Goal: Information Seeking & Learning: Learn about a topic

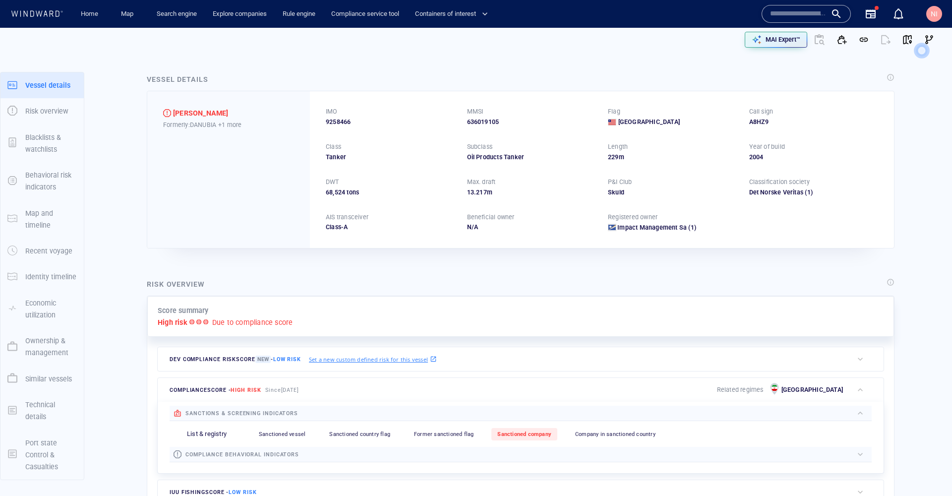
click at [49, 340] on p "Ownership & management" at bounding box center [51, 347] width 52 height 24
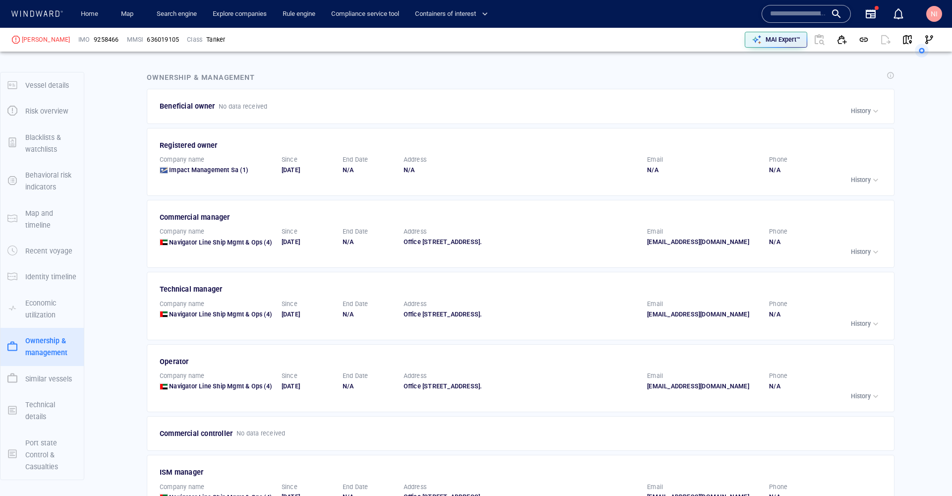
scroll to position [1494, 0]
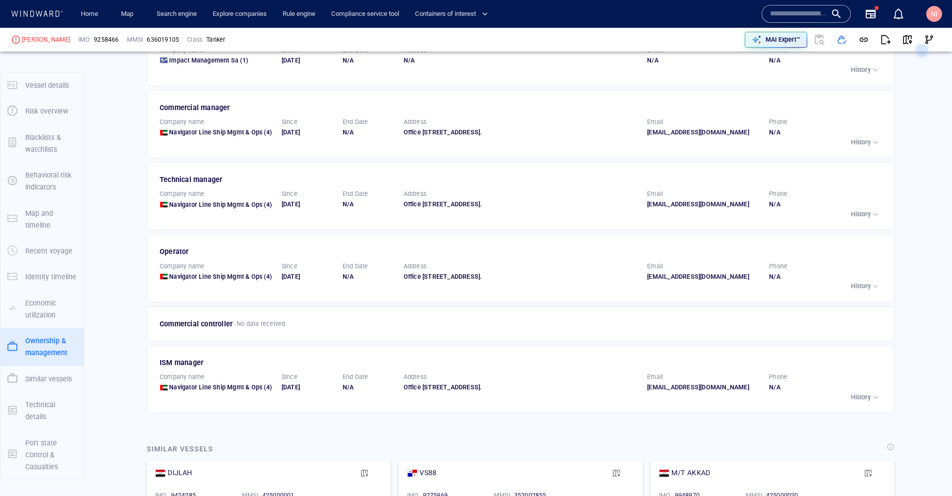
scroll to position [1622, 0]
click at [850, 391] on p "History" at bounding box center [860, 395] width 20 height 9
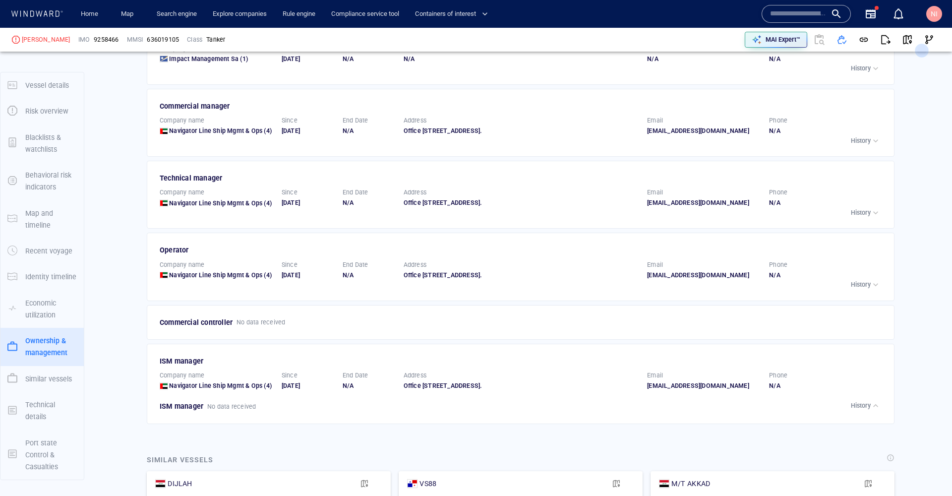
click at [860, 280] on p "History" at bounding box center [860, 284] width 20 height 9
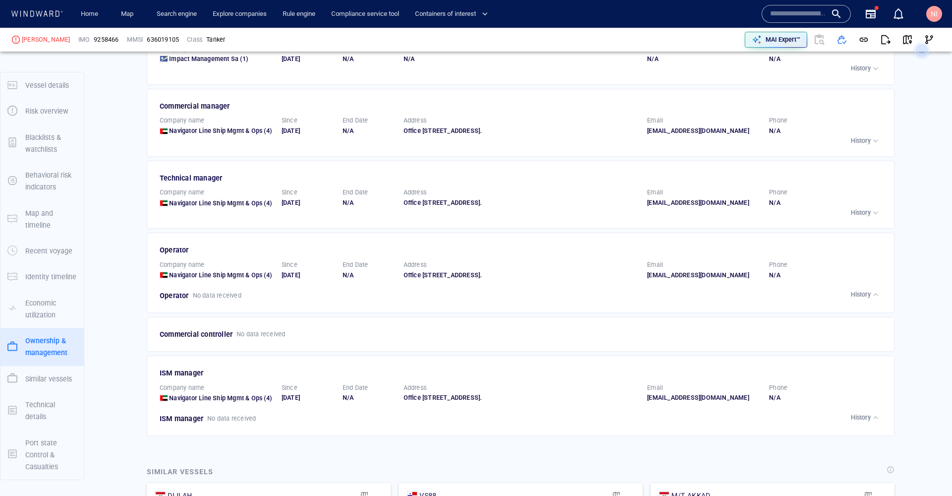
click at [853, 208] on p "History" at bounding box center [860, 212] width 20 height 9
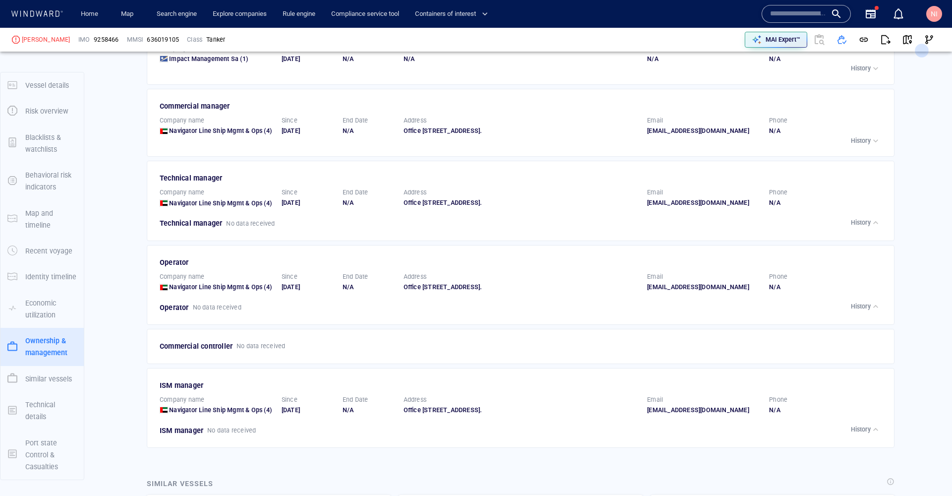
click at [856, 136] on p "History" at bounding box center [860, 140] width 20 height 9
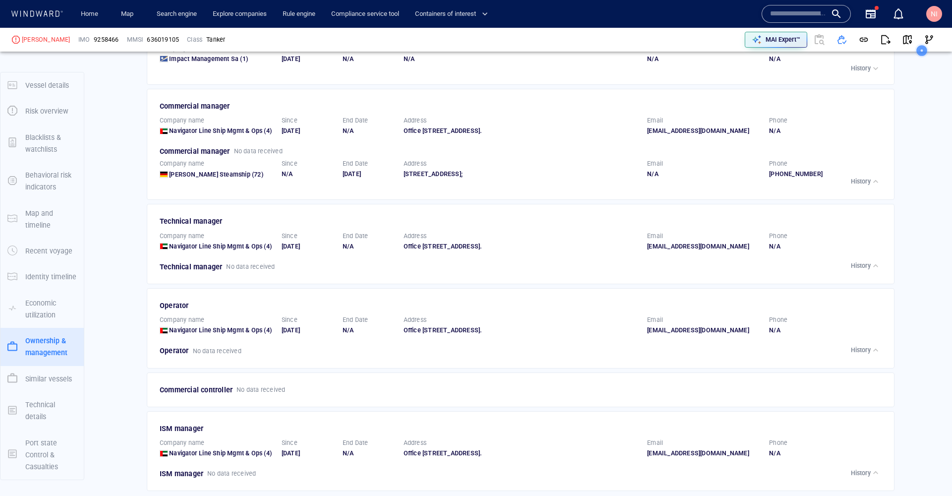
scroll to position [1422, 0]
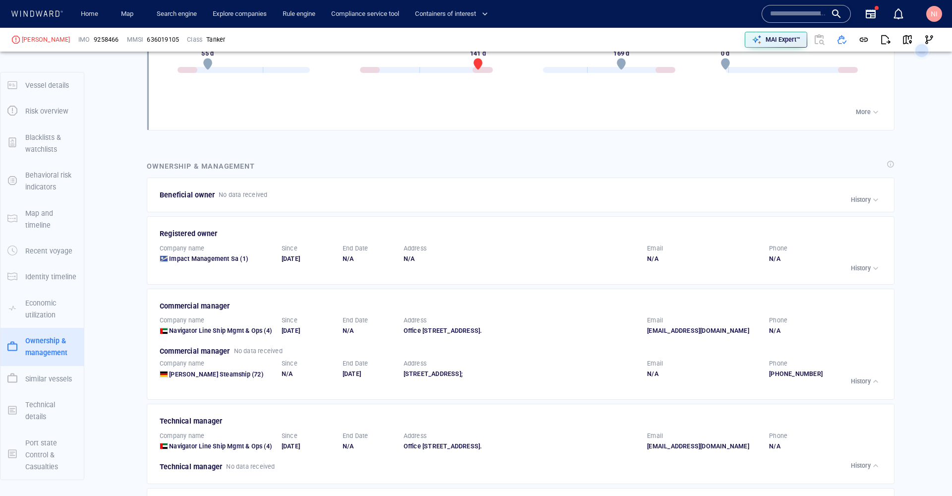
click at [857, 264] on p "History" at bounding box center [860, 268] width 20 height 9
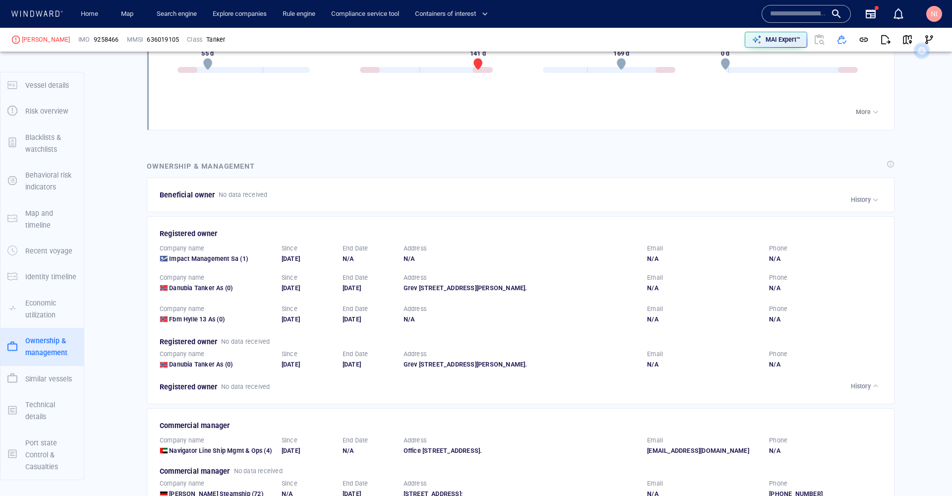
click at [857, 195] on div "History" at bounding box center [865, 200] width 30 height 10
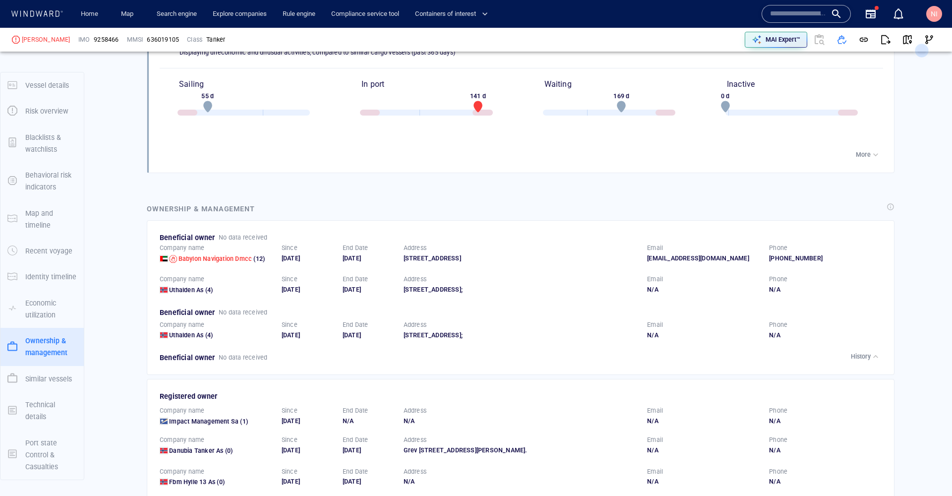
click at [860, 150] on p "More" at bounding box center [862, 154] width 15 height 9
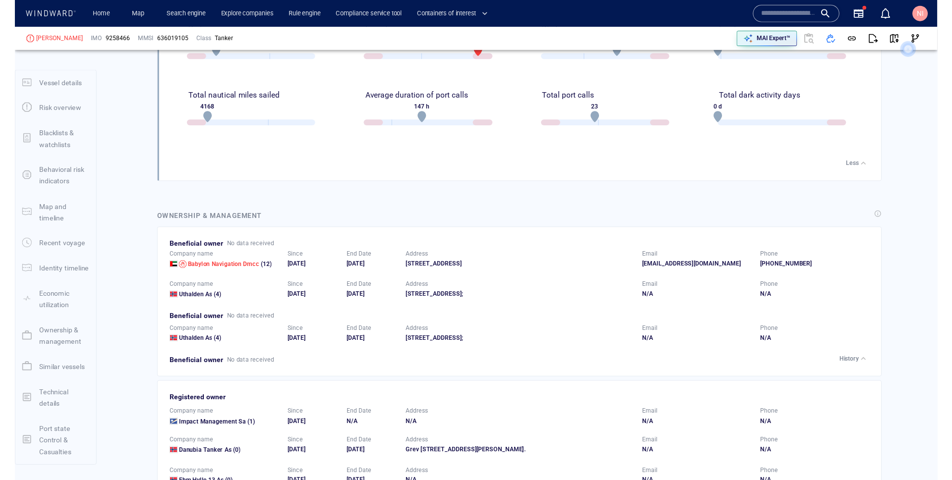
scroll to position [1437, 0]
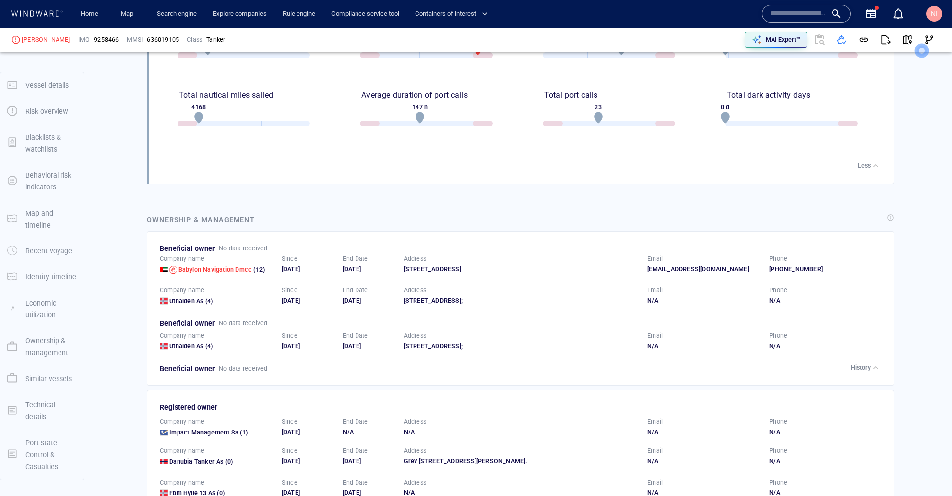
click at [917, 275] on div "Vessel details ASHLEY Formerly: DANUBIA +1 more IMO 9258466 MMSI 636019105 Flag…" at bounding box center [520, 171] width 862 height 3101
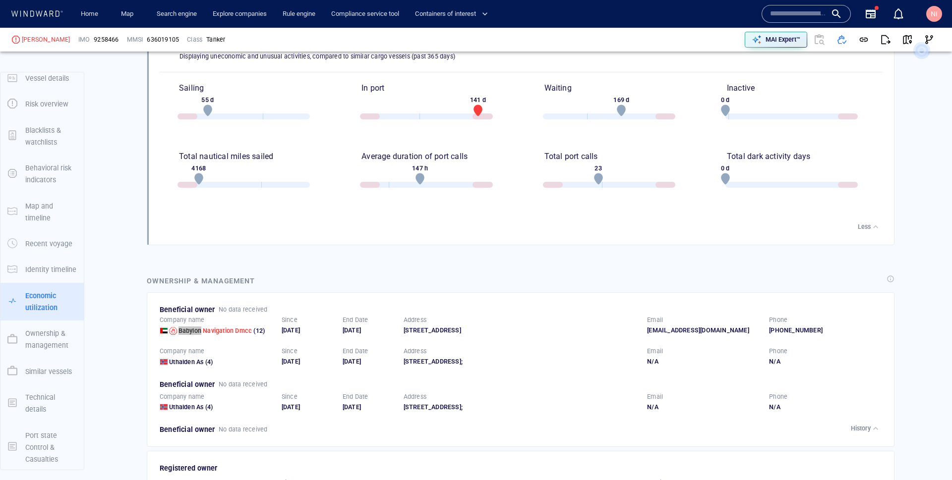
scroll to position [1375, 0]
click at [66, 55] on div "ASHLEY IMO 9258466 MMSI 636019105 Class Tanker" at bounding box center [243, 40] width 470 height 32
click at [29, 38] on div "[PERSON_NAME]" at bounding box center [46, 39] width 49 height 9
copy div "[PERSON_NAME]"
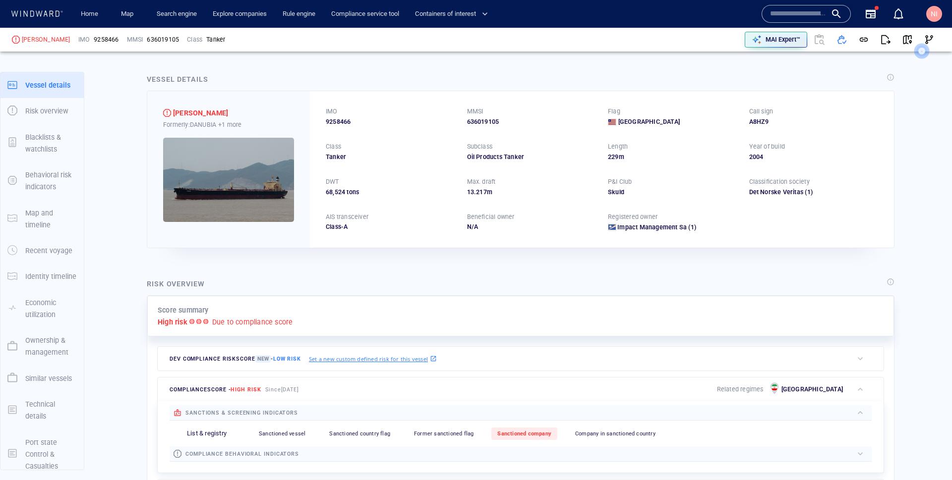
scroll to position [0, 0]
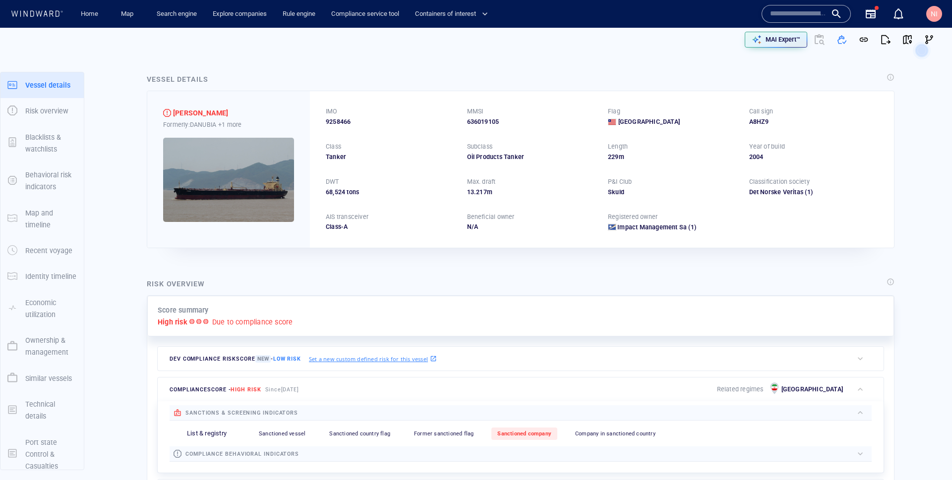
click at [49, 340] on p "Ownership & management" at bounding box center [51, 347] width 52 height 24
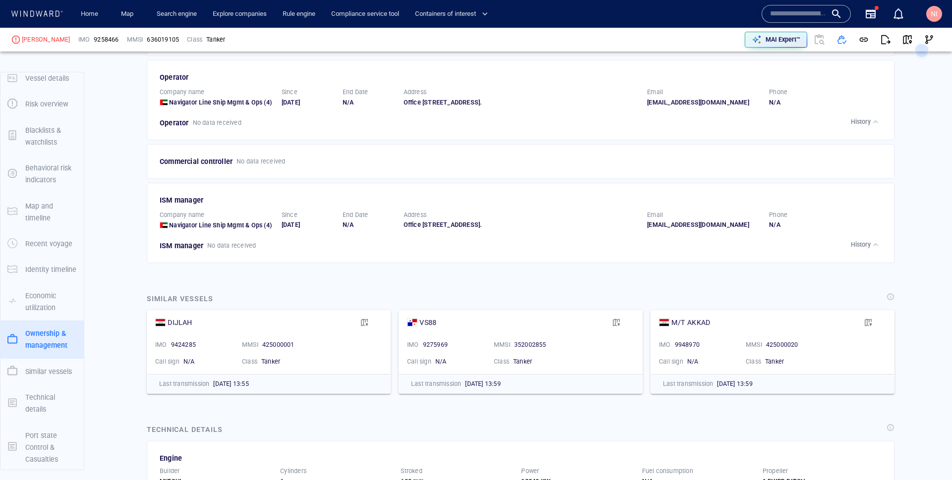
scroll to position [2158, 0]
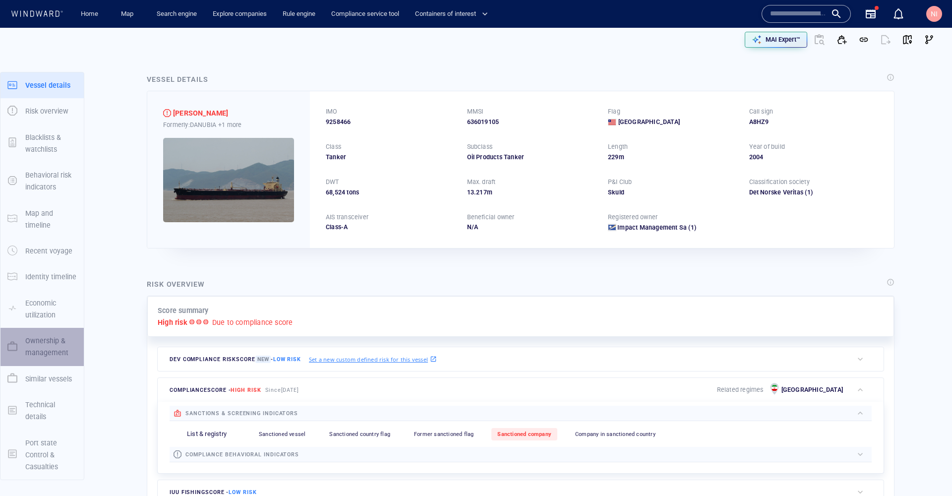
click at [60, 344] on p "Ownership & management" at bounding box center [51, 347] width 52 height 24
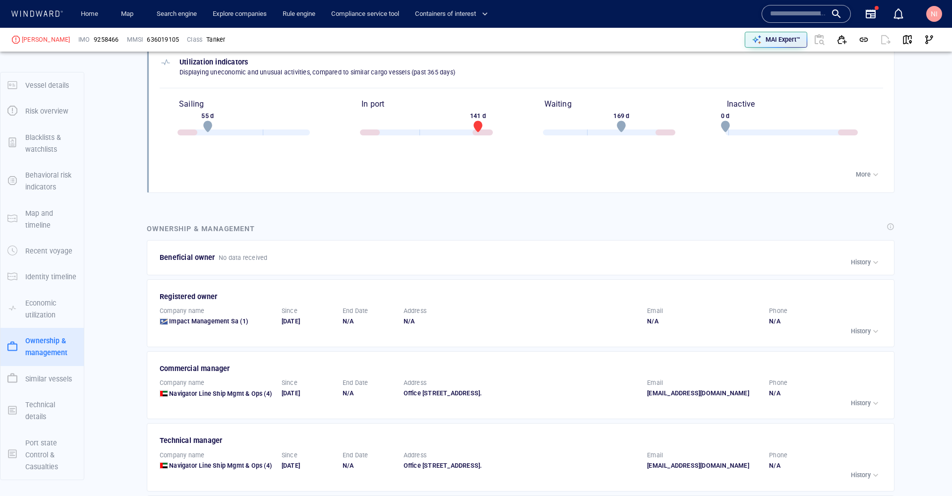
scroll to position [1354, 0]
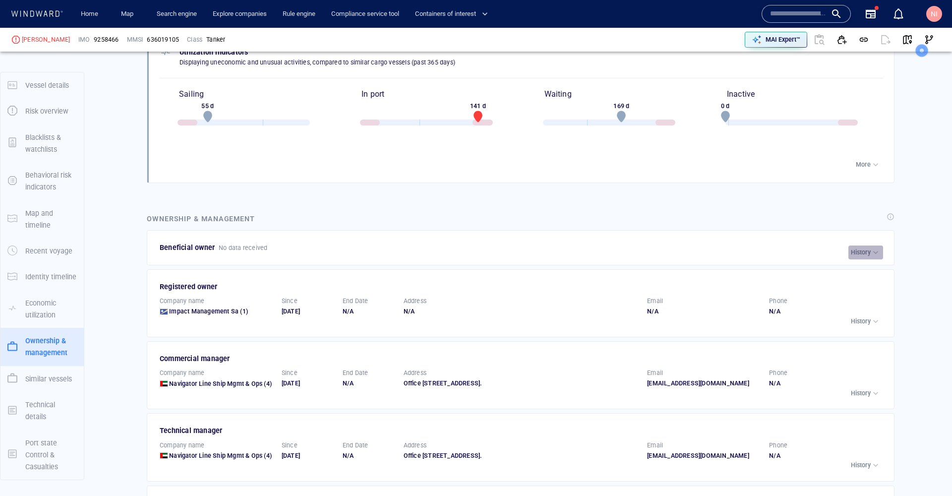
click at [870, 247] on div "button" at bounding box center [875, 252] width 10 height 10
